Goal: Check status: Check status

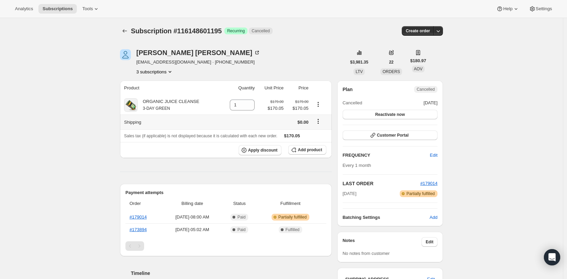
scroll to position [4, 0]
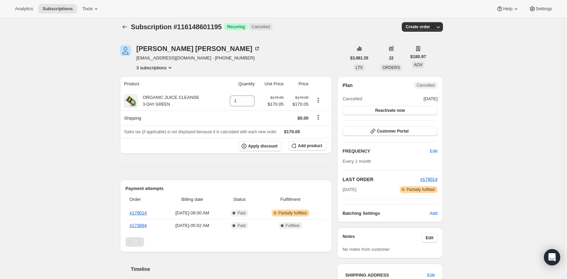
click at [171, 69] on icon "Product actions" at bounding box center [170, 67] width 7 height 7
click at [178, 77] on span "113241981291" at bounding box center [157, 80] width 50 height 7
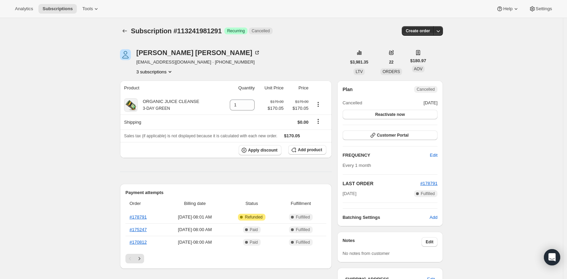
click at [169, 68] on div "[PERSON_NAME] [EMAIL_ADDRESS][DOMAIN_NAME] · [PHONE_NUMBER] 3 subscriptions" at bounding box center [198, 62] width 124 height 26
click at [169, 69] on button "3 subscriptions" at bounding box center [154, 71] width 37 height 7
click at [173, 104] on button "31761039509" at bounding box center [157, 107] width 54 height 11
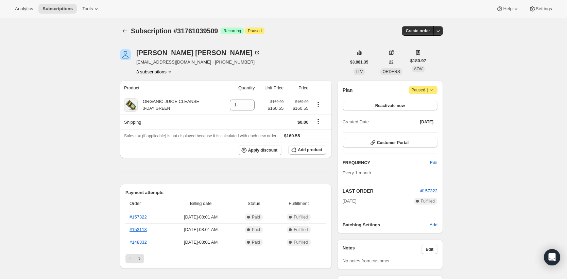
click at [171, 72] on icon "Product actions" at bounding box center [170, 71] width 7 height 7
click at [176, 99] on button "116148601195" at bounding box center [155, 95] width 51 height 11
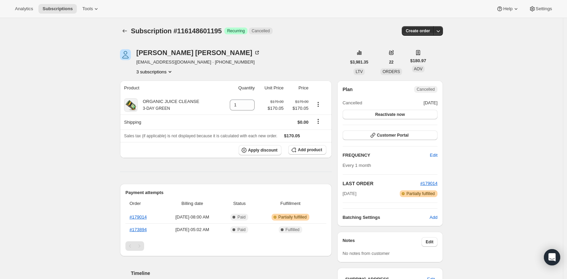
click at [165, 73] on button "3 subscriptions" at bounding box center [154, 71] width 37 height 7
click at [167, 79] on button "113241981291" at bounding box center [157, 84] width 54 height 11
